Goal: Task Accomplishment & Management: Use online tool/utility

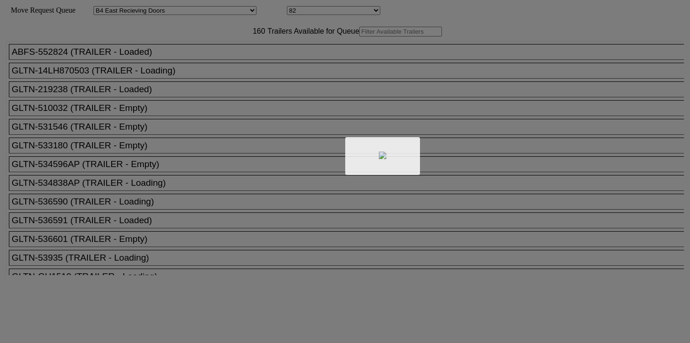
select select "527"
select select "8138"
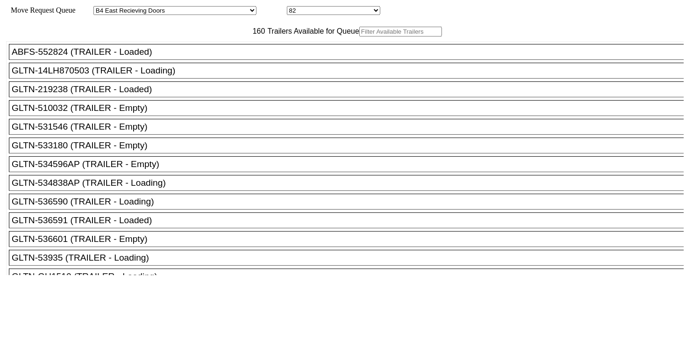
click at [359, 36] on input "text" at bounding box center [400, 32] width 83 height 10
paste input "JBHU326489"
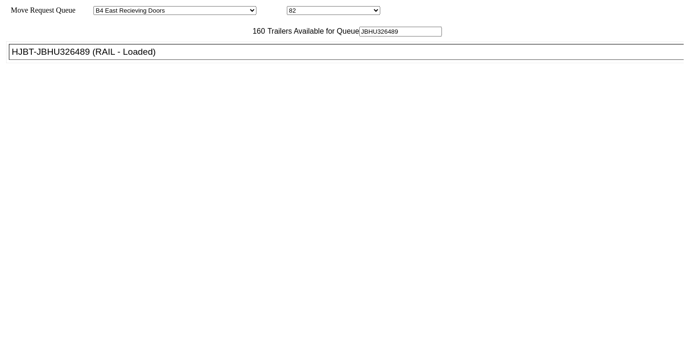
type input "JBHU326489"
click at [179, 57] on div "HJBT-JBHU326489 (RAIL - Loaded)" at bounding box center [351, 52] width 678 height 10
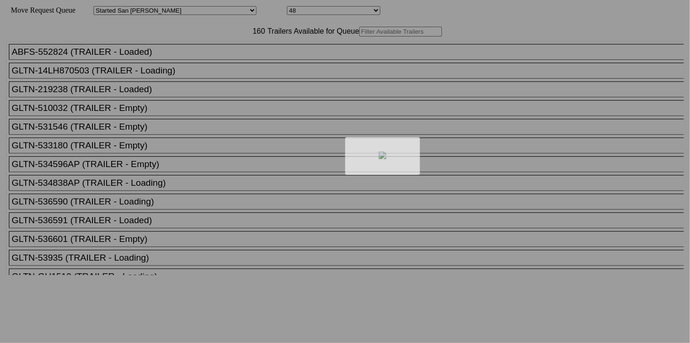
click at [220, 55] on div at bounding box center [345, 171] width 690 height 343
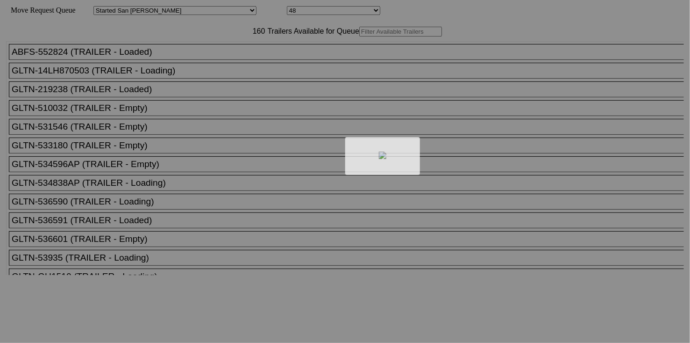
click at [217, 50] on div at bounding box center [345, 171] width 690 height 343
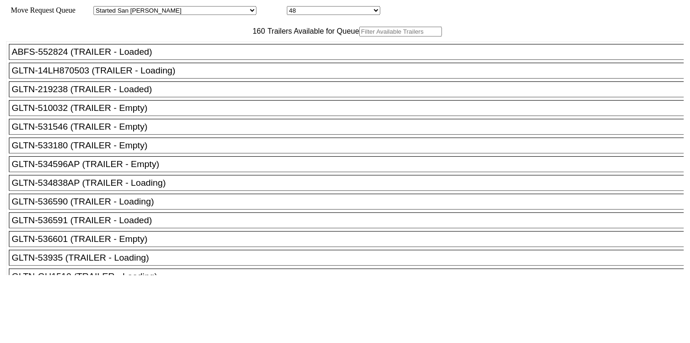
click at [359, 36] on input "text" at bounding box center [400, 32] width 83 height 10
paste input "XPOU412505"
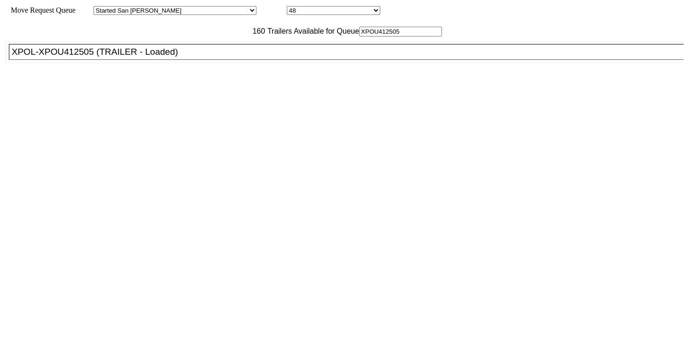
type input "XPOU412505"
click at [178, 57] on div "XPOL-XPOU412505 (TRAILER - Loaded)" at bounding box center [351, 52] width 678 height 10
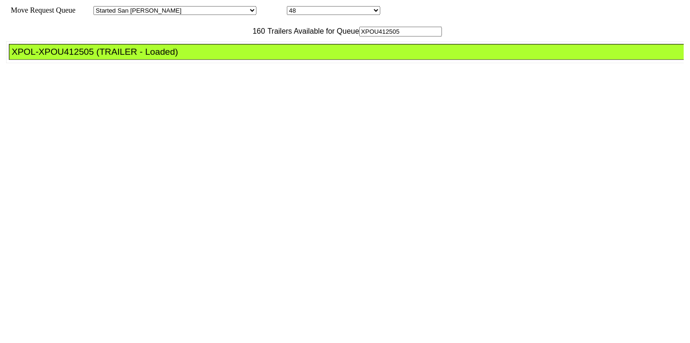
click at [178, 57] on div "XPOL-XPOU412505 (TRAILER - Loaded)" at bounding box center [351, 52] width 678 height 10
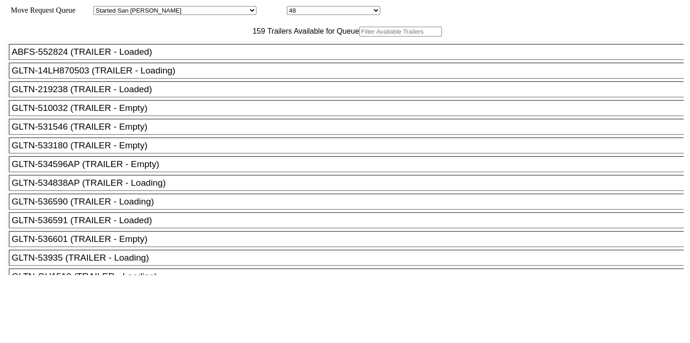
click at [196, 50] on body "Move Request Queue Area Started [GEOGRAPHIC_DATA][PERSON_NAME][PERSON_NAME] [GE…" at bounding box center [345, 158] width 683 height 308
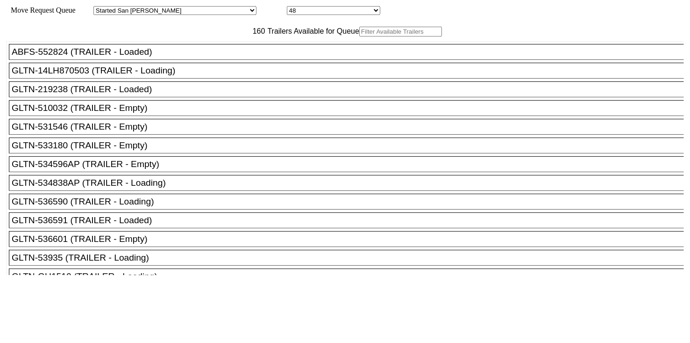
click at [359, 36] on input "text" at bounding box center [400, 32] width 83 height 10
paste input "XPOU424444"
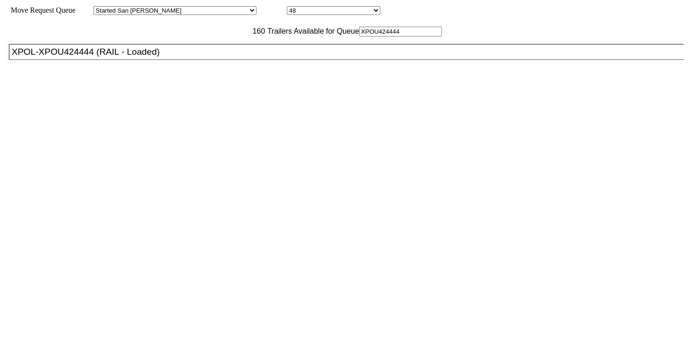
type input "XPOU424444"
click at [179, 57] on div "XPOL-XPOU424444 (RAIL - Loaded)" at bounding box center [351, 52] width 678 height 10
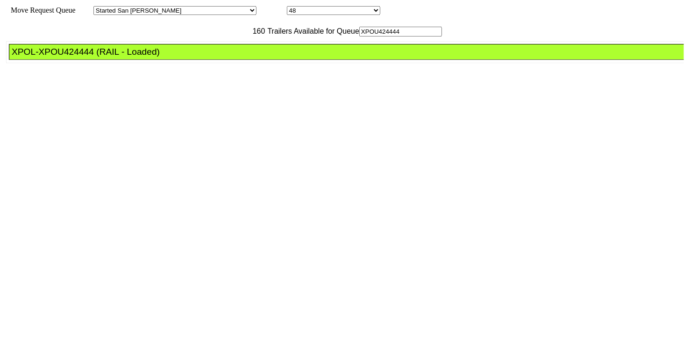
click at [179, 57] on div "XPOL-XPOU424444 (RAIL - Loaded)" at bounding box center [351, 52] width 678 height 10
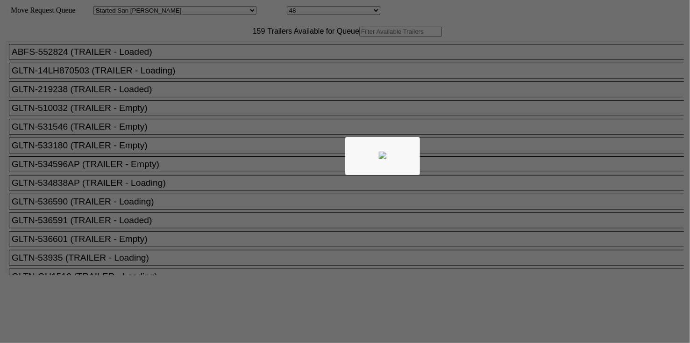
click at [215, 47] on div at bounding box center [345, 171] width 690 height 343
click at [208, 52] on div at bounding box center [345, 171] width 690 height 343
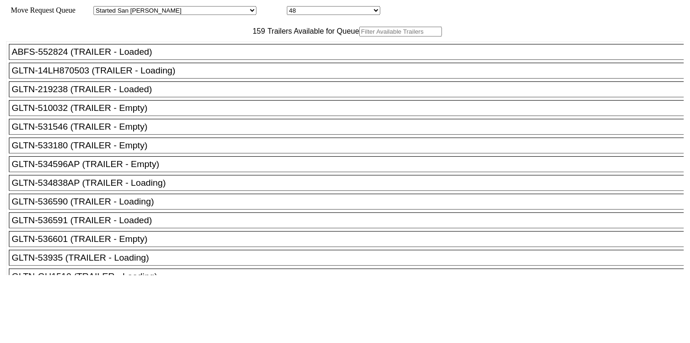
click at [359, 36] on input "text" at bounding box center [400, 32] width 83 height 10
paste input "XPOU412505"
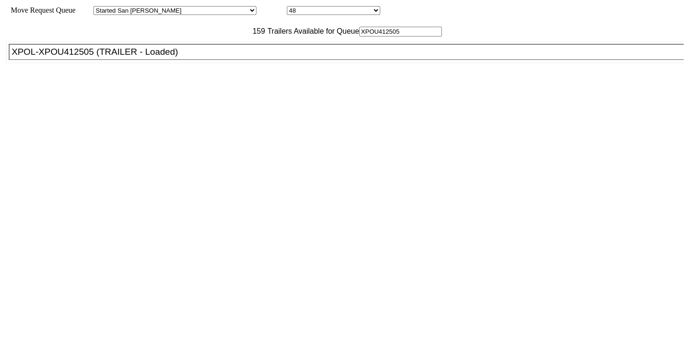
type input "XPOU412505"
click at [184, 57] on div "XPOL-XPOU412505 (TRAILER - Loaded)" at bounding box center [351, 52] width 678 height 10
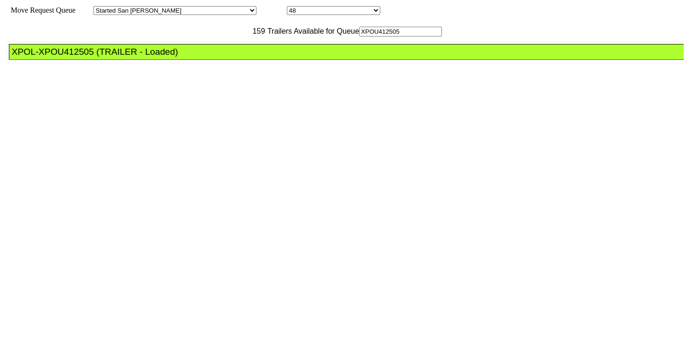
click at [184, 57] on div "XPOL-XPOU412505 (TRAILER - Loaded)" at bounding box center [351, 52] width 678 height 10
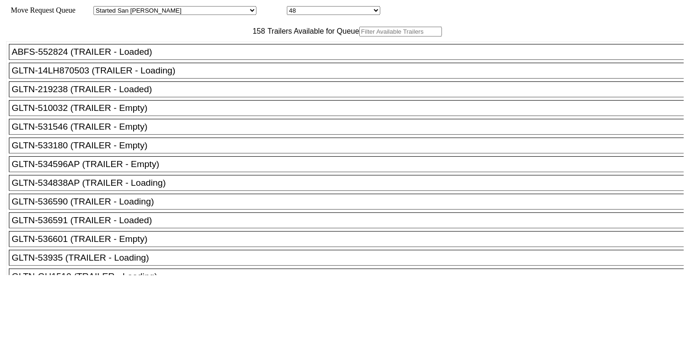
click at [220, 36] on div "158 Trailers Available for Queue" at bounding box center [345, 32] width 678 height 10
click at [359, 36] on input "text" at bounding box center [400, 32] width 83 height 10
paste input "XPOU430774"
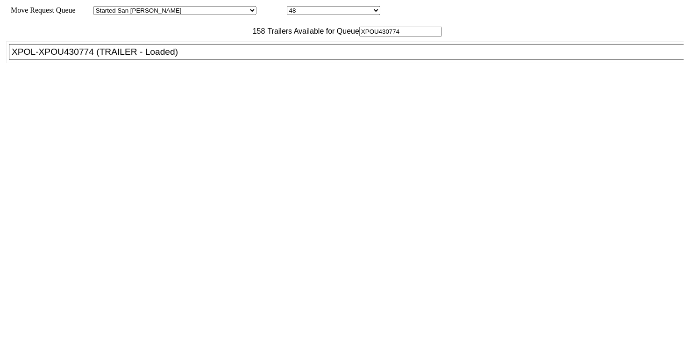
type input "XPOU430774"
click at [171, 57] on div "XPOL-XPOU430774 (TRAILER - Loaded)" at bounding box center [351, 52] width 678 height 10
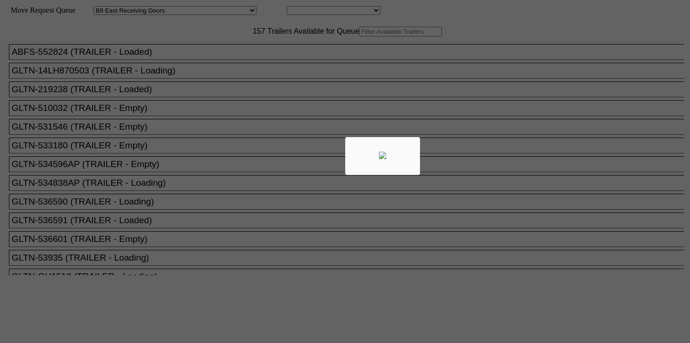
select select "536"
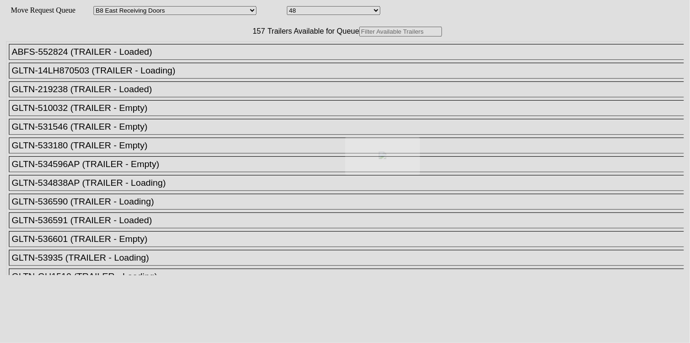
click at [210, 48] on div at bounding box center [345, 171] width 690 height 343
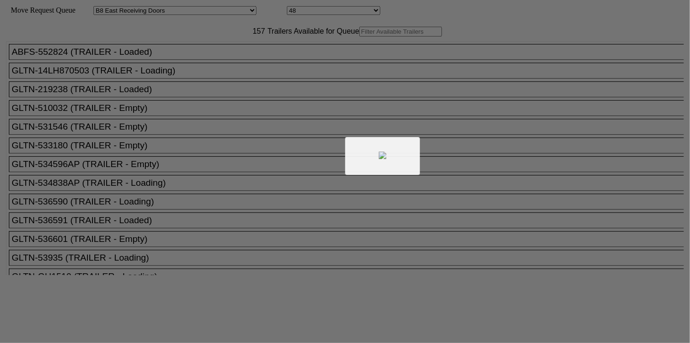
click at [204, 52] on div at bounding box center [345, 171] width 690 height 343
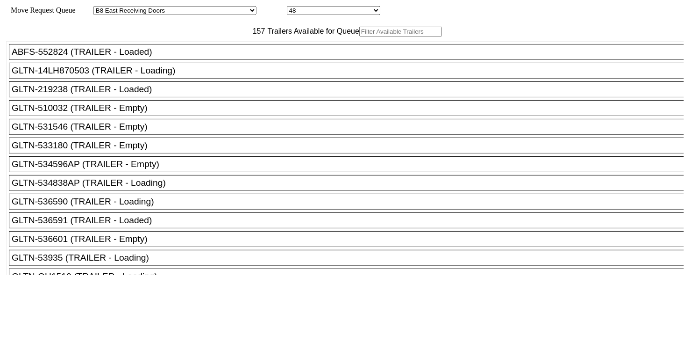
click at [359, 36] on input "text" at bounding box center [400, 32] width 83 height 10
paste input "HGIU516077"
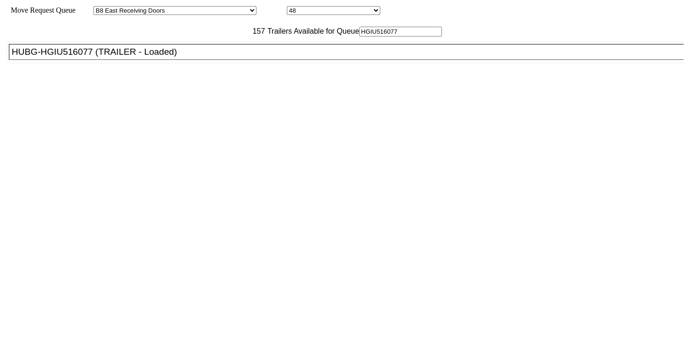
type input "HGIU516077"
click at [189, 57] on div "HUBG-HGIU516077 (TRAILER - Loaded)" at bounding box center [351, 52] width 678 height 10
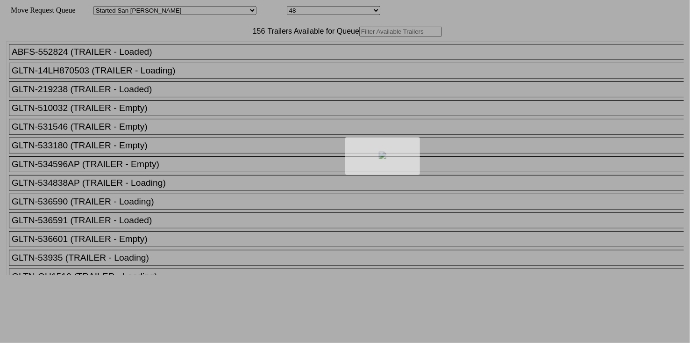
click at [236, 50] on div at bounding box center [345, 171] width 690 height 343
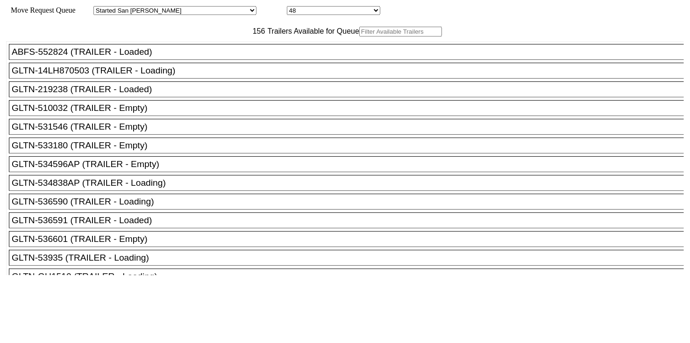
click at [359, 36] on input "text" at bounding box center [400, 32] width 83 height 10
paste input "ECMU4814255"
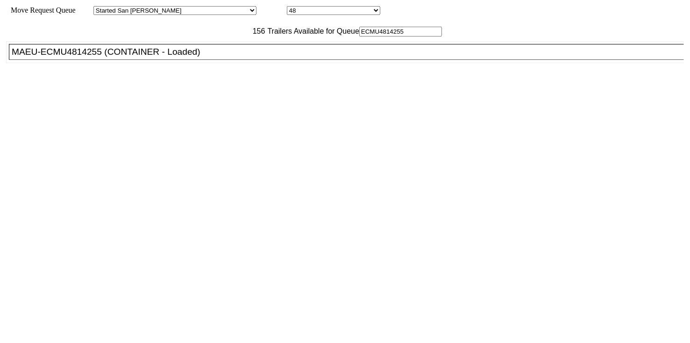
type input "ECMU4814255"
click at [193, 57] on div "MAEU-ECMU4814255 (CONTAINER - Loaded)" at bounding box center [351, 52] width 678 height 10
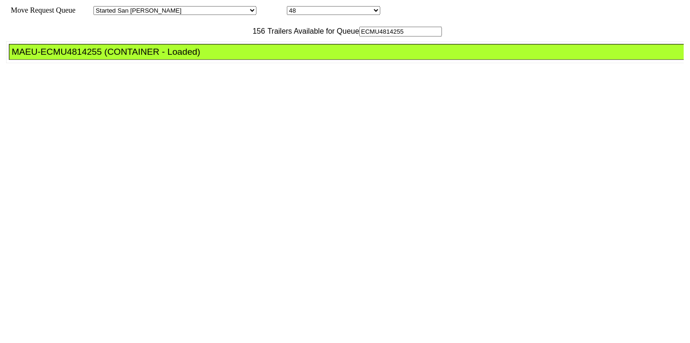
click at [193, 57] on div "MAEU-ECMU4814255 (CONTAINER - Loaded)" at bounding box center [351, 52] width 678 height 10
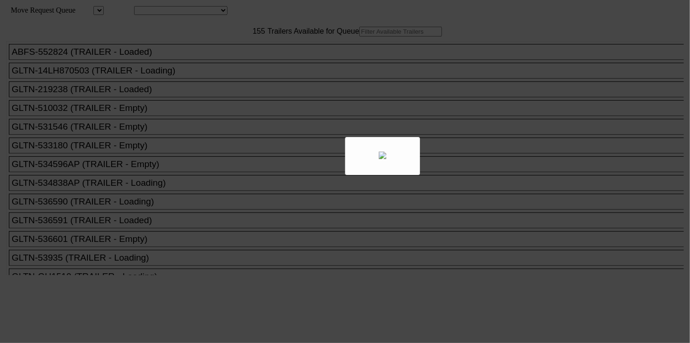
click at [222, 52] on div at bounding box center [345, 171] width 690 height 343
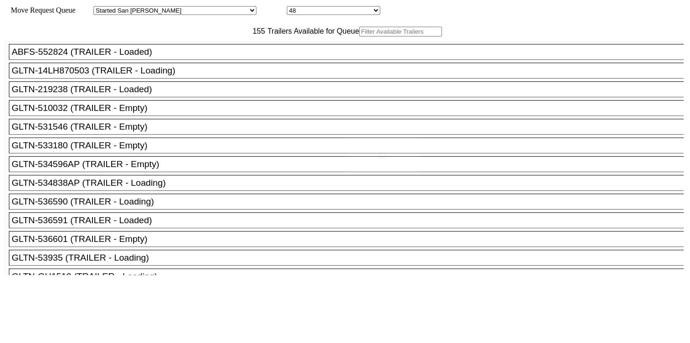
click at [207, 50] on div at bounding box center [345, 171] width 690 height 343
click at [359, 36] on input "text" at bounding box center [400, 32] width 83 height 10
paste input "535808"
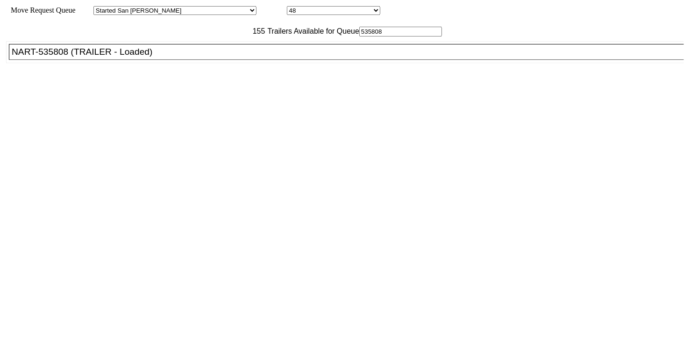
type input "535808"
click at [169, 57] on div "NART-535808 (TRAILER - Loaded)" at bounding box center [351, 52] width 678 height 10
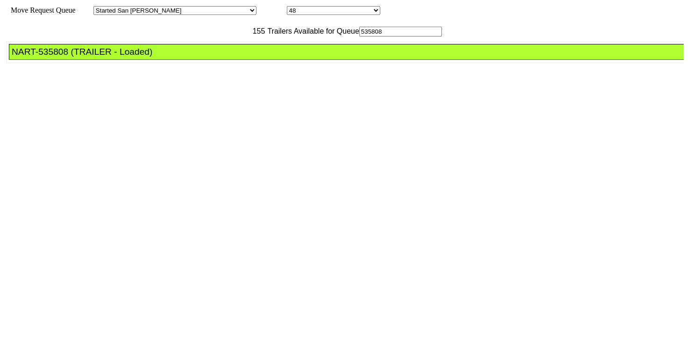
click at [169, 57] on div "NART-535808 (TRAILER - Loaded)" at bounding box center [351, 52] width 678 height 10
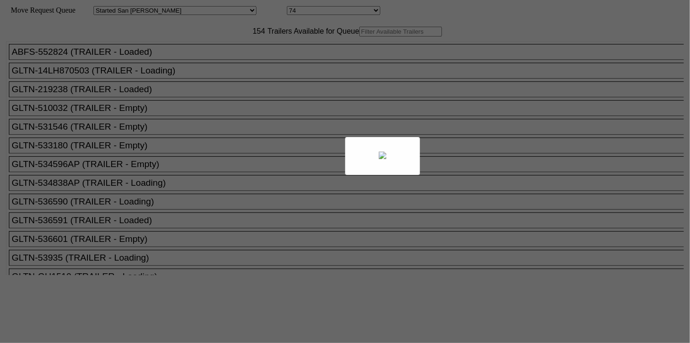
click at [213, 51] on body "Move Request Queue Area Started San Pedro Lost San Pedro Appt San Pedro B4 West…" at bounding box center [345, 158] width 683 height 308
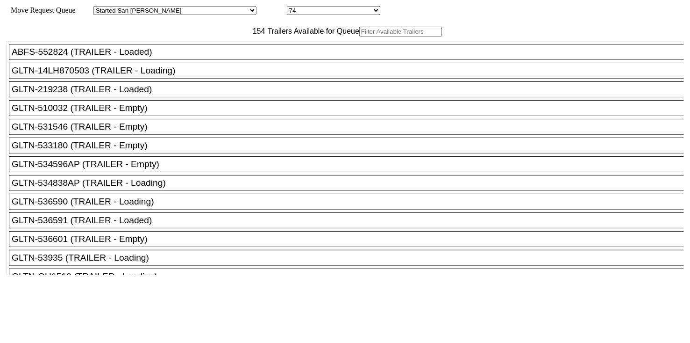
click at [359, 36] on input "text" at bounding box center [400, 32] width 83 height 10
paste input "150242"
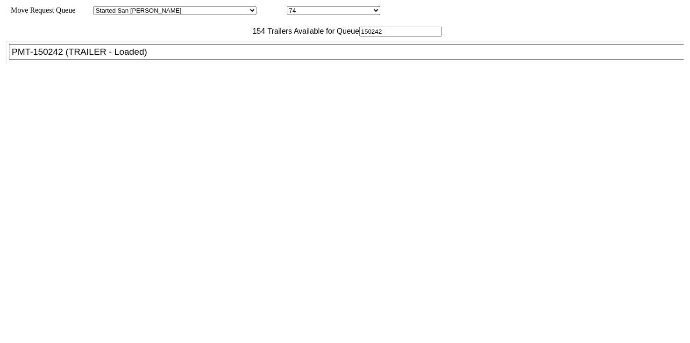
type input "150242"
click at [191, 60] on li "PMT-150242 (TRAILER - Loaded)" at bounding box center [351, 52] width 684 height 16
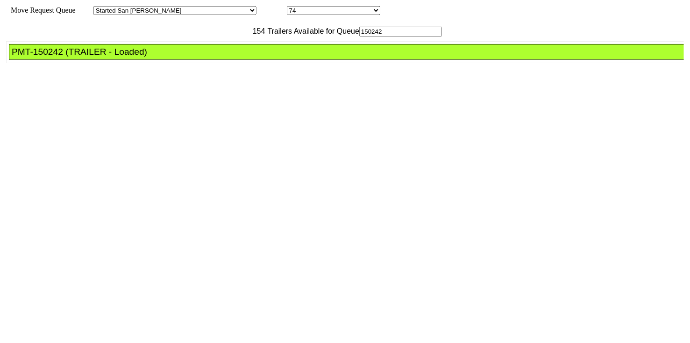
click at [190, 60] on li "PMT-150242 (TRAILER - Loaded)" at bounding box center [351, 52] width 684 height 16
